Goal: Find specific fact: Find specific fact

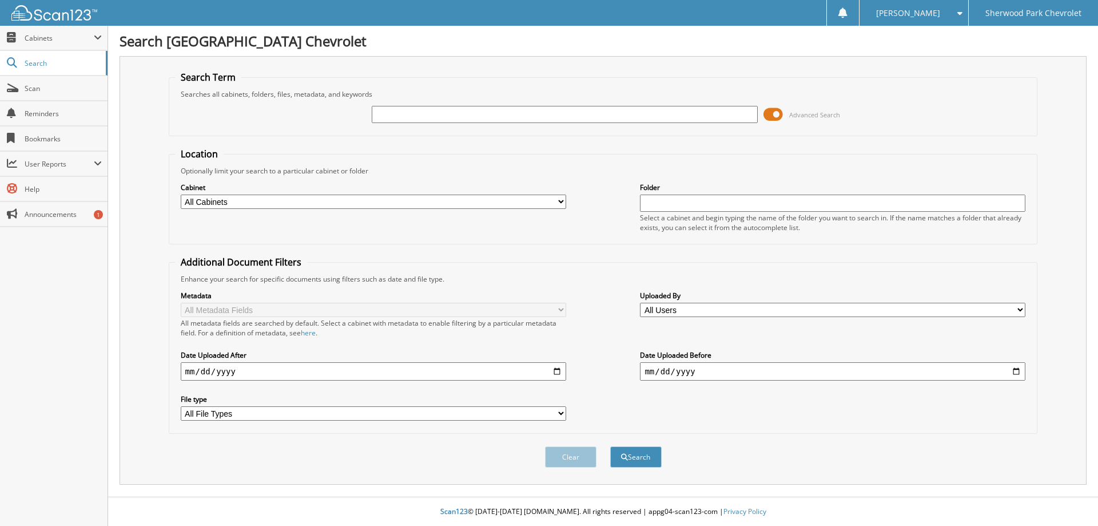
click at [775, 111] on span at bounding box center [772, 114] width 19 height 17
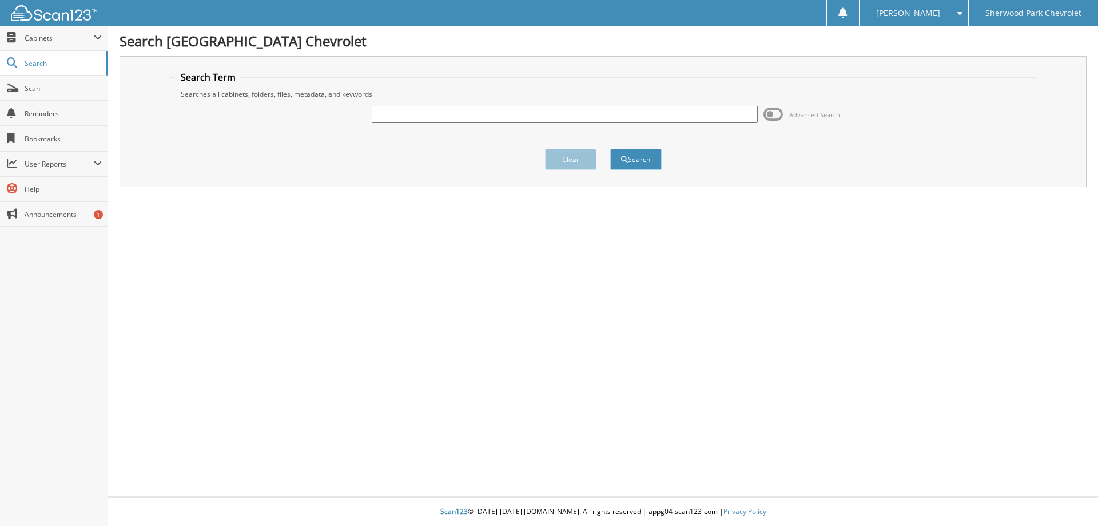
click at [644, 115] on input "text" at bounding box center [564, 114] width 385 height 17
type input "231162"
click at [610, 149] on button "Search" at bounding box center [635, 159] width 51 height 21
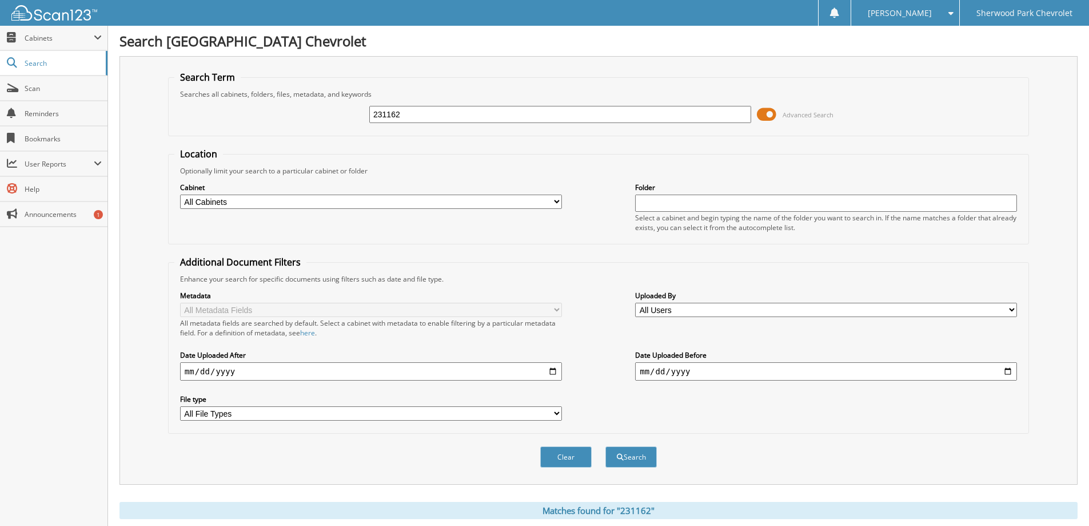
click at [767, 118] on span at bounding box center [766, 114] width 19 height 17
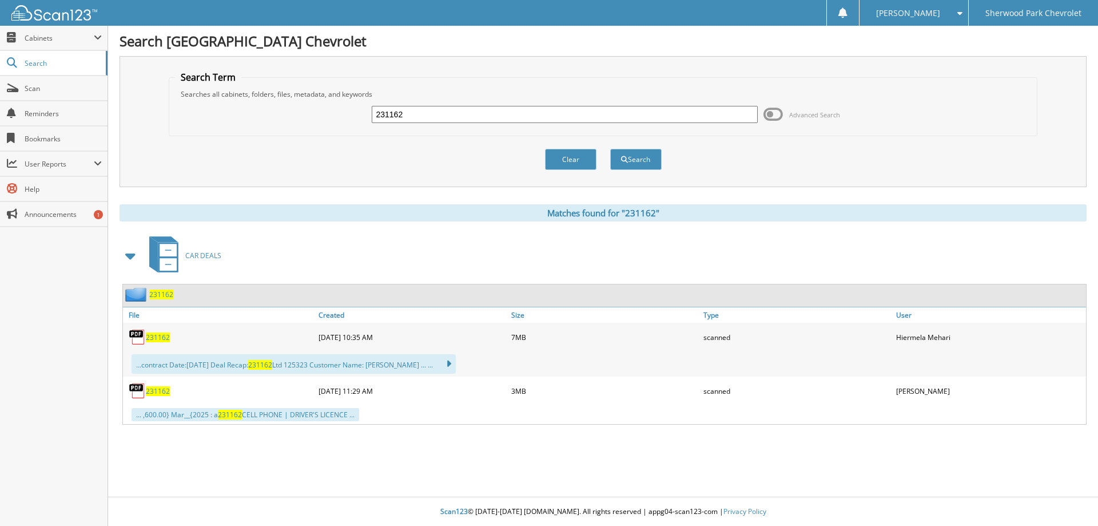
click at [163, 392] on span "231162" at bounding box center [158, 391] width 24 height 10
click at [138, 335] on img at bounding box center [137, 336] width 17 height 17
click at [148, 336] on span "231162" at bounding box center [158, 337] width 24 height 10
